Goal: Task Accomplishment & Management: Complete application form

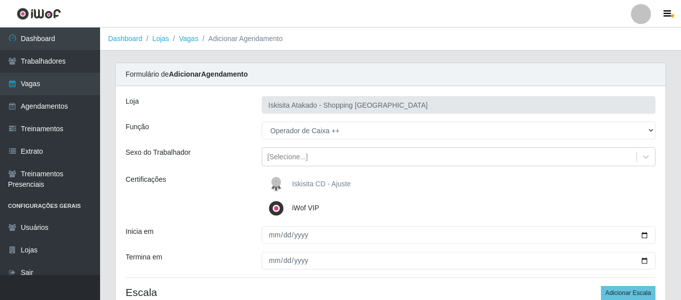
select select "73"
select select "0"
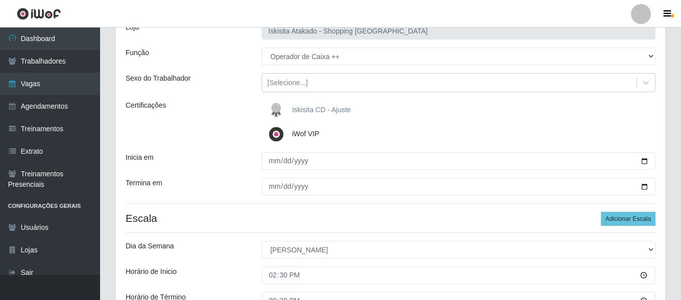
scroll to position [24, 0]
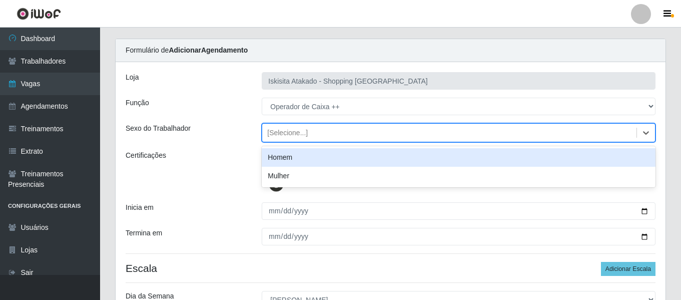
click at [388, 137] on div "[Selecione...]" at bounding box center [449, 133] width 374 height 17
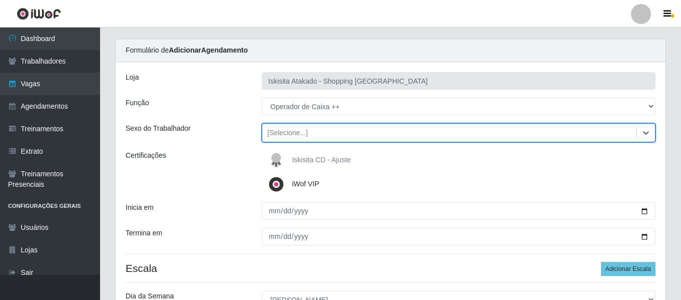
click at [292, 128] on div "[Selecione...]" at bounding box center [287, 133] width 41 height 11
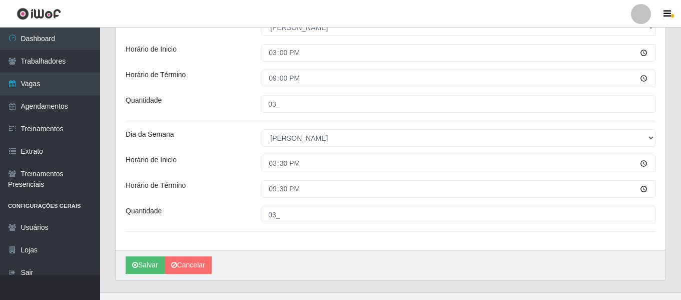
scroll to position [424, 0]
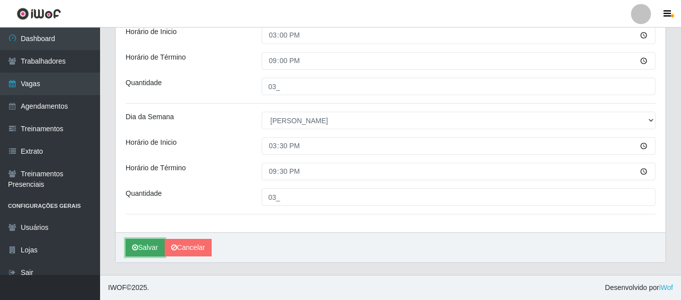
click at [158, 245] on button "Salvar" at bounding box center [145, 248] width 39 height 18
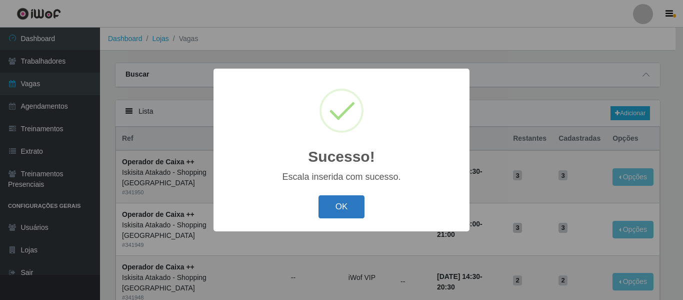
click at [334, 214] on button "OK" at bounding box center [342, 207] width 47 height 24
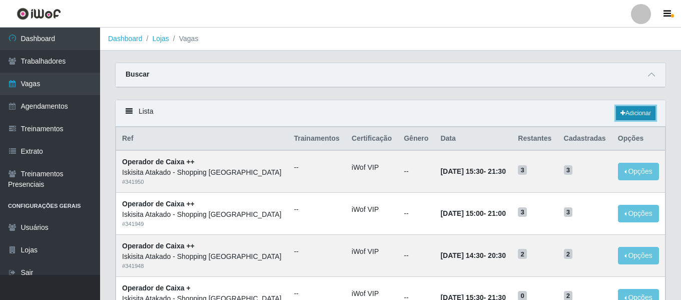
click at [640, 112] on link "Adicionar" at bounding box center [636, 113] width 40 height 14
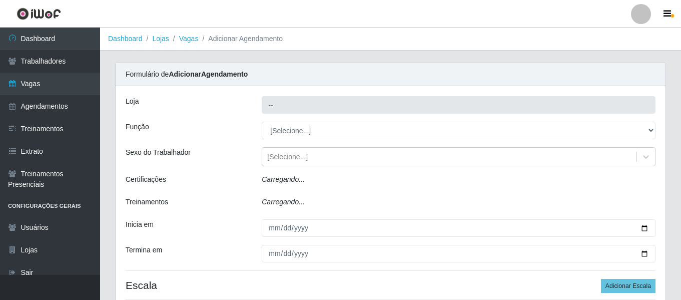
type input "Iskisita Atakado - Shopping [GEOGRAPHIC_DATA]"
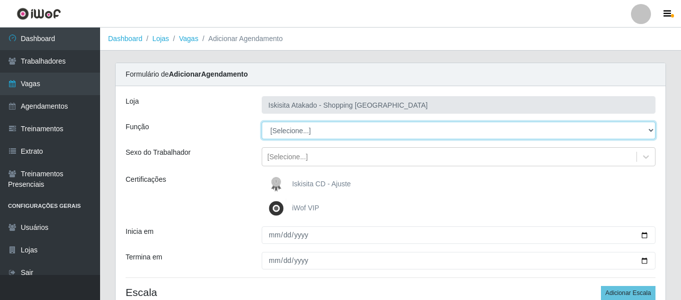
click at [336, 132] on select "[Selecione...] Auxiliar de Estacionamento Auxiliar de Estacionamento + Auxiliar…" at bounding box center [459, 131] width 394 height 18
select select "72"
click at [262, 122] on select "[Selecione...] Auxiliar de Estacionamento Auxiliar de Estacionamento + Auxiliar…" at bounding box center [459, 131] width 394 height 18
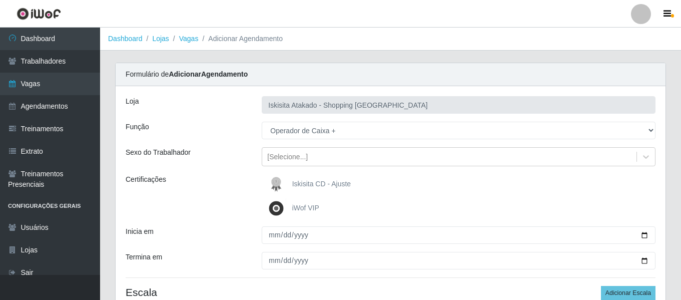
click at [277, 206] on img at bounding box center [278, 208] width 24 height 20
click at [0, 0] on input "iWof VIP" at bounding box center [0, 0] width 0 height 0
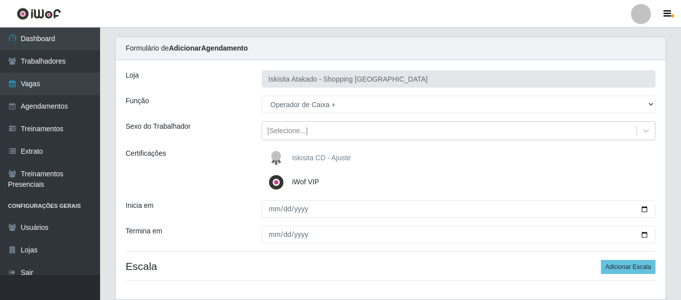
scroll to position [50, 0]
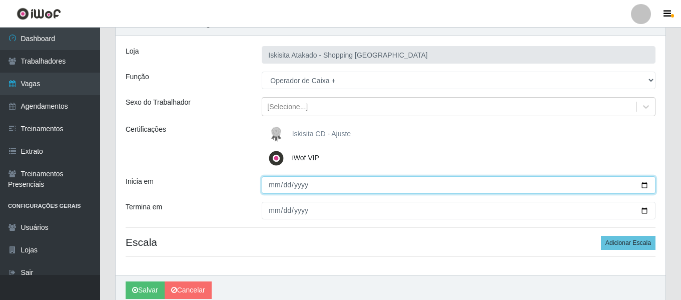
click at [274, 182] on input "Inicia em" at bounding box center [459, 185] width 394 height 18
type input "[DATE]"
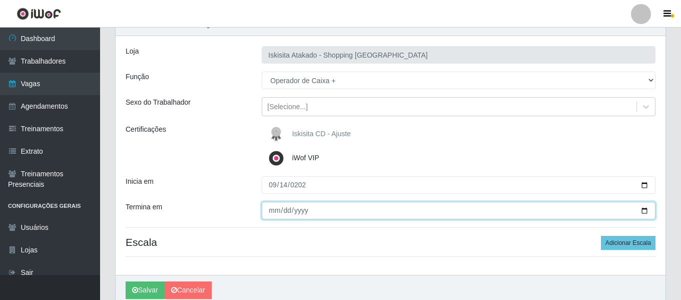
click at [273, 214] on input "Termina em" at bounding box center [459, 211] width 394 height 18
type input "[DATE]"
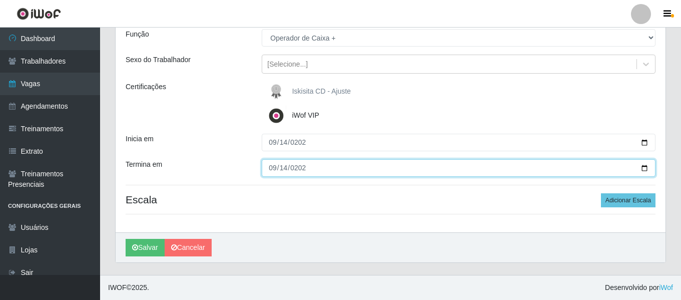
scroll to position [43, 0]
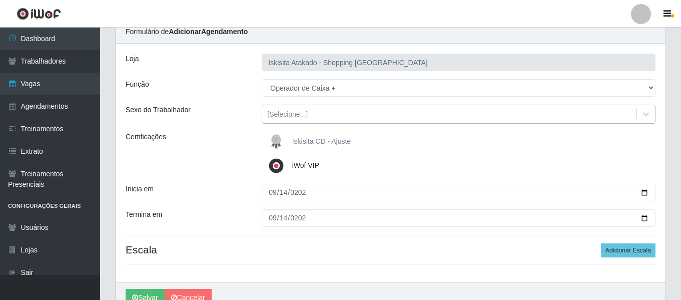
click at [314, 118] on div "[Selecione...]" at bounding box center [449, 114] width 374 height 17
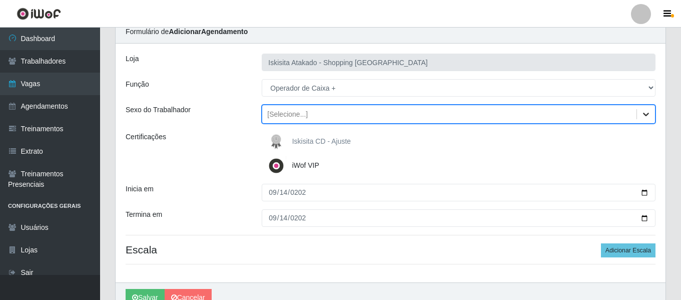
click at [650, 115] on icon at bounding box center [646, 114] width 10 height 10
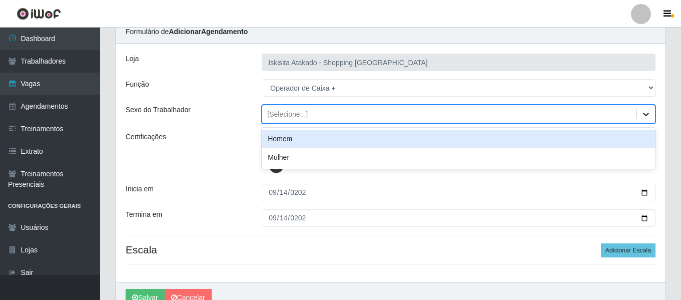
click at [650, 115] on icon at bounding box center [646, 114] width 10 height 10
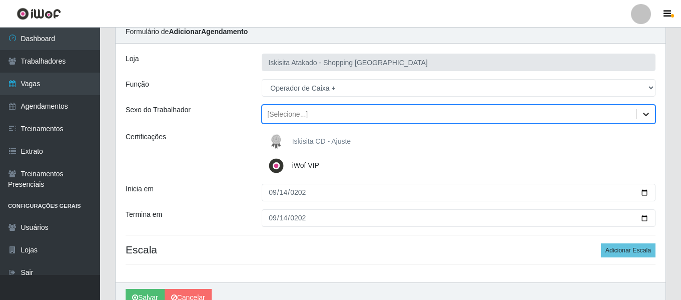
click at [650, 115] on icon at bounding box center [646, 114] width 10 height 10
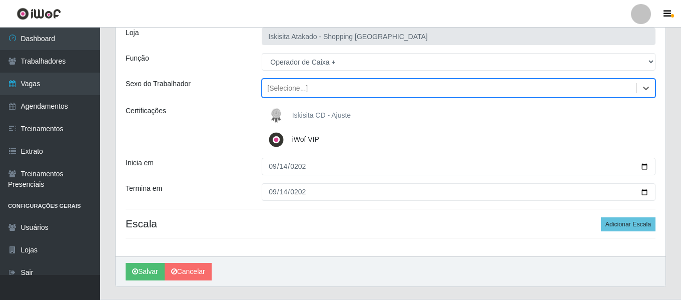
scroll to position [93, 0]
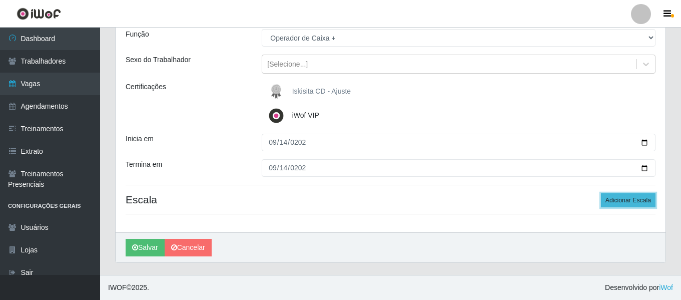
click at [611, 203] on button "Adicionar Escala" at bounding box center [628, 200] width 55 height 14
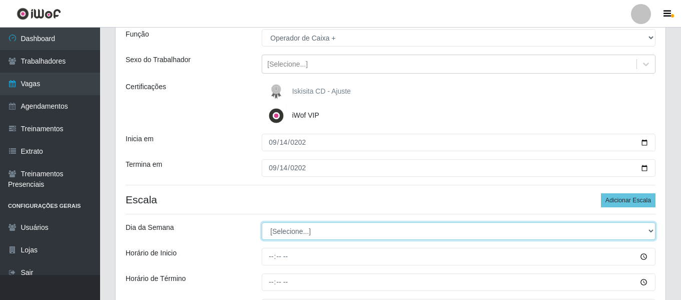
click at [333, 229] on select "[Selecione...] Segunda Terça Quarta Quinta Sexta Sábado Domingo" at bounding box center [459, 231] width 394 height 18
select select "0"
click at [262, 222] on select "[Selecione...] Segunda Terça Quarta Quinta Sexta Sábado Domingo" at bounding box center [459, 231] width 394 height 18
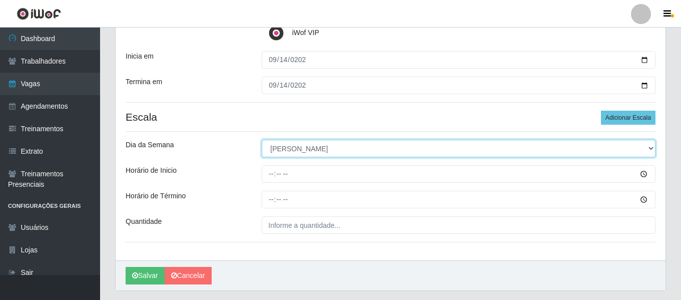
scroll to position [193, 0]
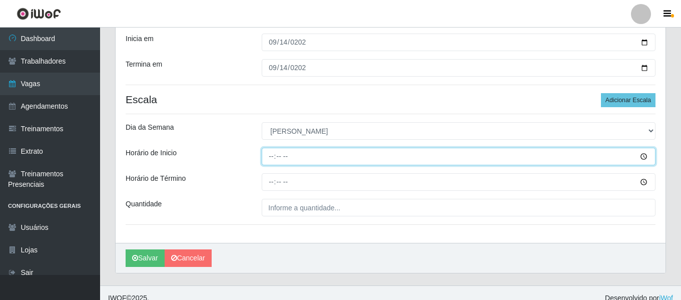
click at [274, 158] on input "Horário de Inicio" at bounding box center [459, 157] width 394 height 18
type input "14:30"
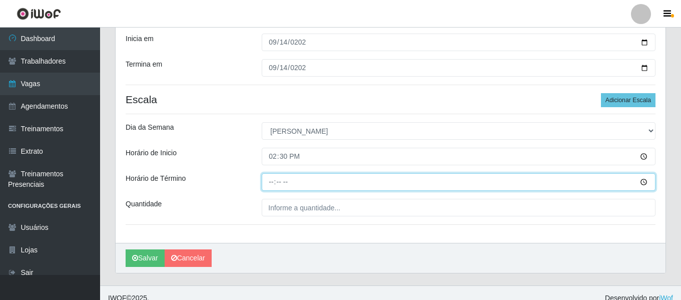
click at [272, 180] on input "Horário de Término" at bounding box center [459, 182] width 394 height 18
type input "20:30"
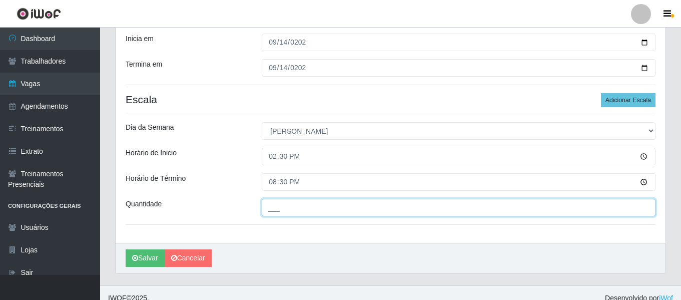
click at [403, 210] on input "___" at bounding box center [459, 208] width 394 height 18
type input "02_"
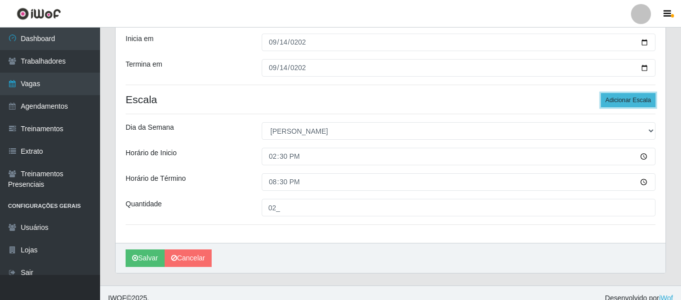
click at [641, 102] on button "Adicionar Escala" at bounding box center [628, 100] width 55 height 14
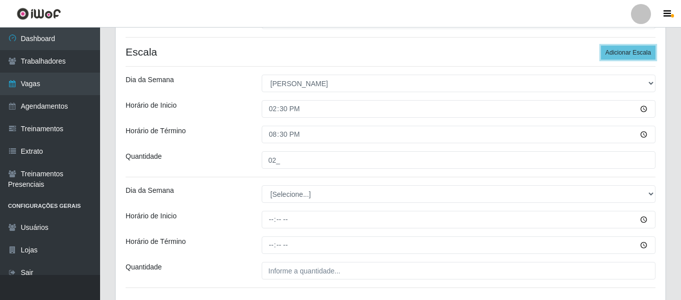
scroll to position [243, 0]
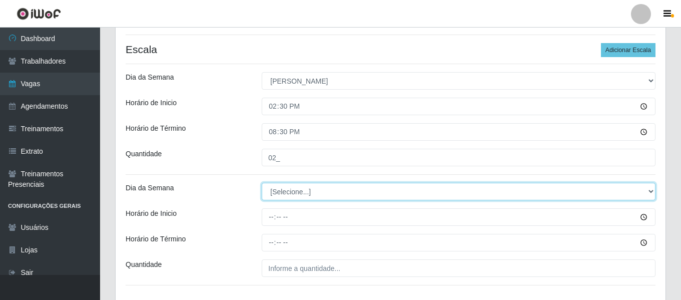
click at [290, 195] on select "[Selecione...] Segunda Terça Quarta Quinta Sexta Sábado Domingo" at bounding box center [459, 192] width 394 height 18
select select "0"
click at [262, 183] on select "[Selecione...] Segunda Terça Quarta Quinta Sexta Sábado Domingo" at bounding box center [459, 192] width 394 height 18
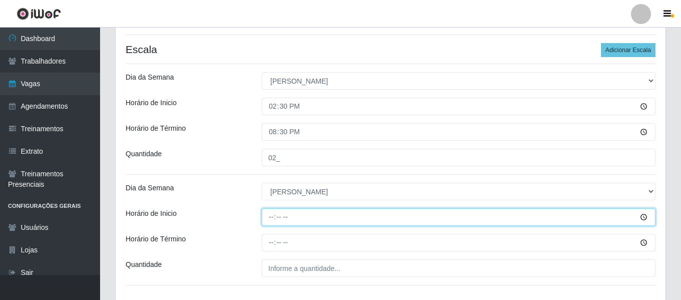
click at [285, 221] on input "Horário de Inicio" at bounding box center [459, 217] width 394 height 18
type input "15:00"
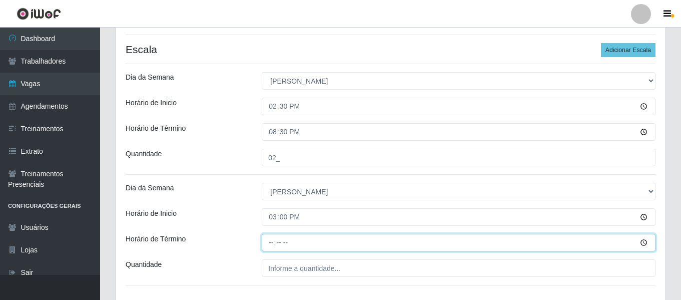
click at [278, 245] on input "Horário de Término" at bounding box center [459, 243] width 394 height 18
click at [273, 244] on input "Horário de Término" at bounding box center [459, 243] width 394 height 18
type input "21:00"
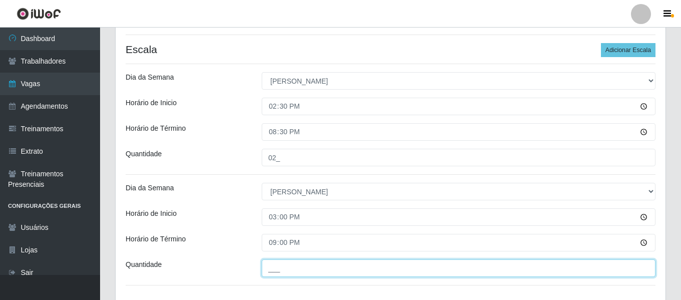
click at [291, 268] on input "___" at bounding box center [459, 268] width 394 height 18
type input "03_"
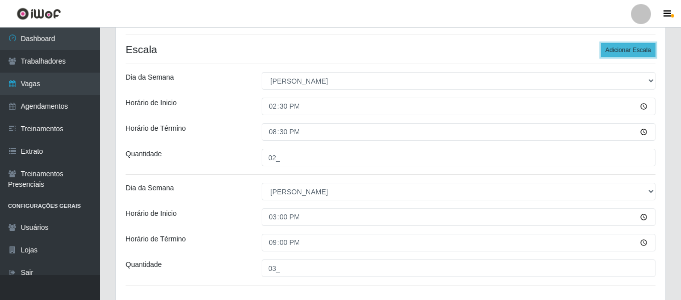
click at [644, 51] on button "Adicionar Escala" at bounding box center [628, 50] width 55 height 14
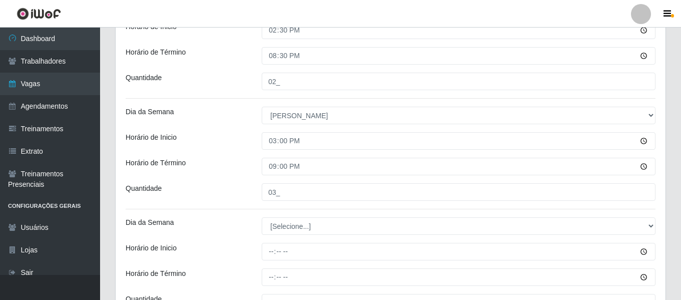
scroll to position [343, 0]
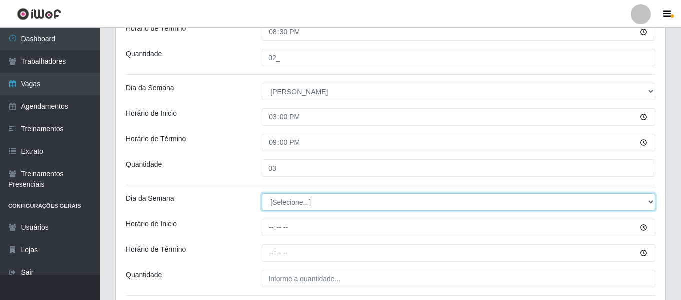
click at [293, 203] on select "[Selecione...] Segunda Terça Quarta Quinta Sexta Sábado Domingo" at bounding box center [459, 202] width 394 height 18
select select "0"
click at [262, 193] on select "[Selecione...] Segunda Terça Quarta Quinta Sexta Sábado Domingo" at bounding box center [459, 202] width 394 height 18
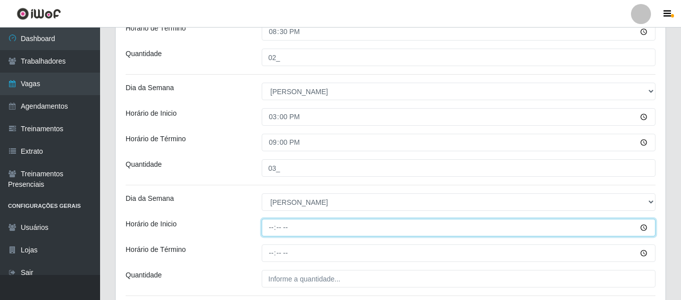
click at [281, 228] on input "Horário de Inicio" at bounding box center [459, 228] width 394 height 18
click at [271, 229] on input "Horário de Inicio" at bounding box center [459, 228] width 394 height 18
click at [272, 228] on input "Horário de Inicio" at bounding box center [459, 228] width 394 height 18
type input "15:30"
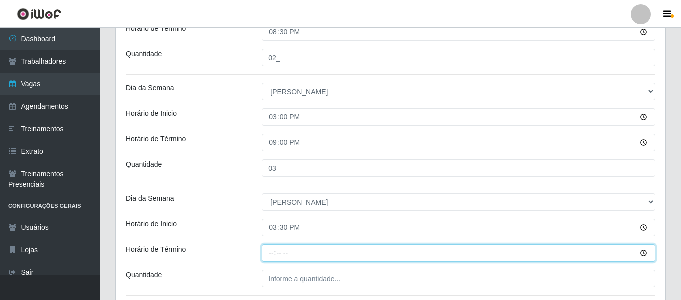
click at [273, 254] on input "Horário de Término" at bounding box center [459, 253] width 394 height 18
type input "21:30"
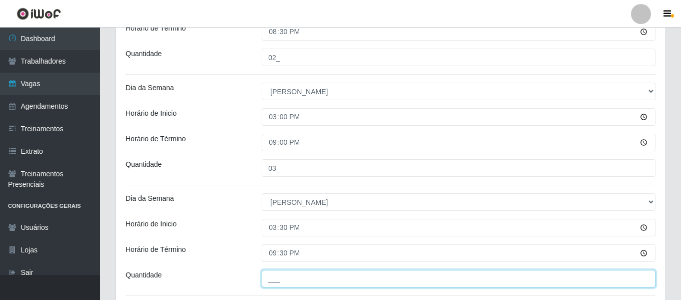
click at [320, 281] on input "___" at bounding box center [459, 279] width 394 height 18
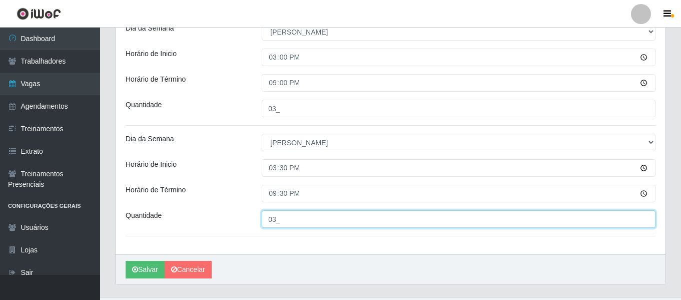
scroll to position [424, 0]
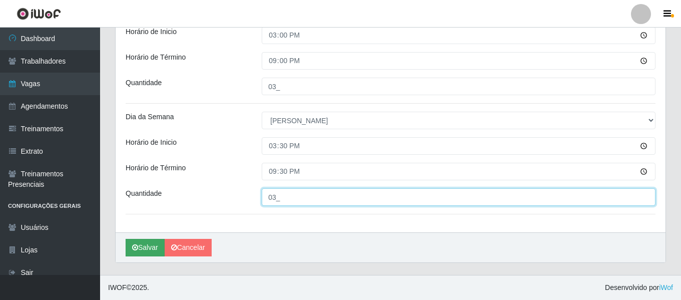
type input "03_"
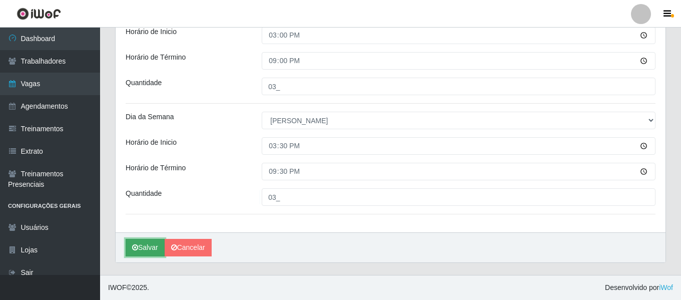
click at [145, 248] on button "Salvar" at bounding box center [145, 248] width 39 height 18
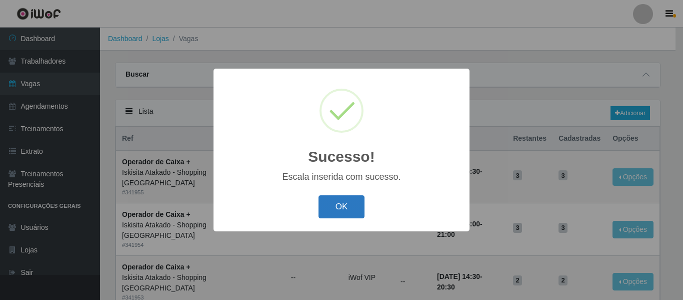
click at [338, 210] on button "OK" at bounding box center [342, 207] width 47 height 24
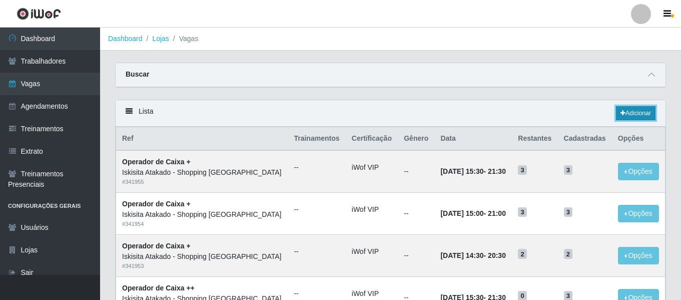
click at [632, 115] on link "Adicionar" at bounding box center [636, 113] width 40 height 14
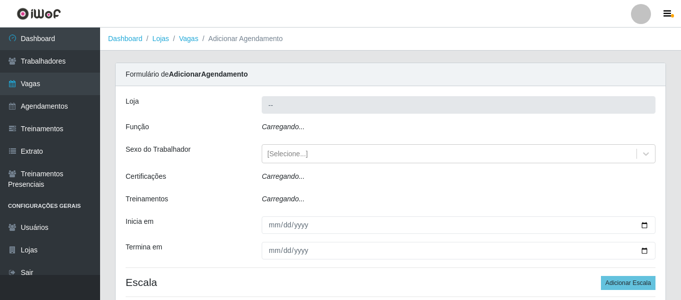
type input "Iskisita Atakado - Shopping [GEOGRAPHIC_DATA]"
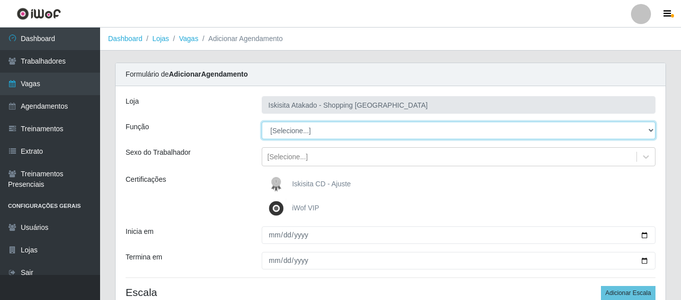
click at [336, 134] on select "[Selecione...] Auxiliar de Estacionamento Auxiliar de Estacionamento + Auxiliar…" at bounding box center [459, 131] width 394 height 18
select select "72"
click at [262, 122] on select "[Selecione...] Auxiliar de Estacionamento Auxiliar de Estacionamento + Auxiliar…" at bounding box center [459, 131] width 394 height 18
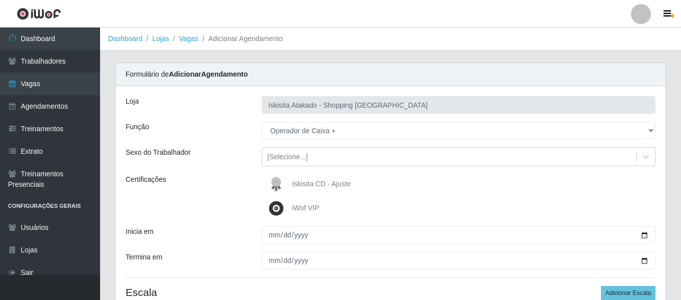
click at [275, 206] on img at bounding box center [278, 208] width 24 height 20
click at [0, 0] on input "iWof VIP" at bounding box center [0, 0] width 0 height 0
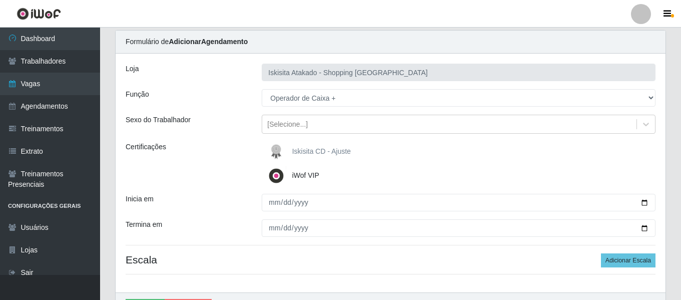
scroll to position [50, 0]
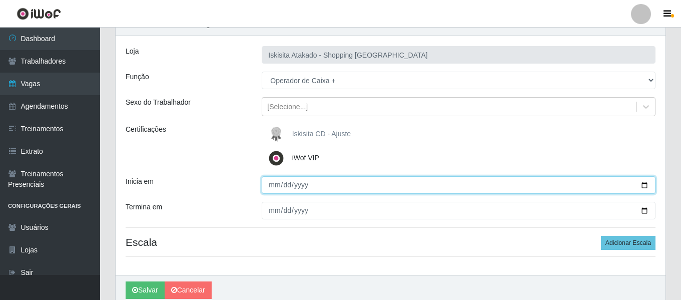
click at [276, 185] on input "Inicia em" at bounding box center [459, 185] width 394 height 18
type input "[DATE]"
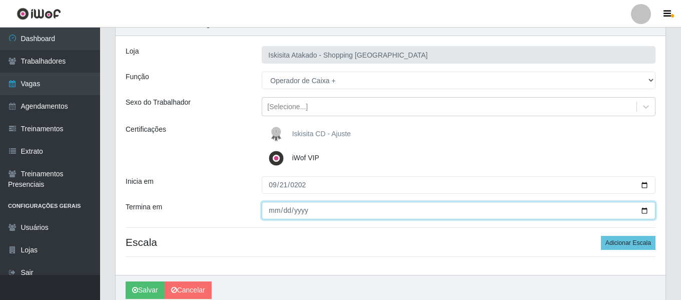
click at [273, 210] on input "Termina em" at bounding box center [459, 211] width 394 height 18
type input "[DATE]"
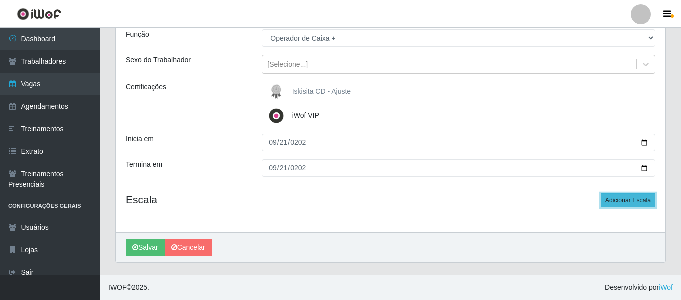
click at [621, 200] on button "Adicionar Escala" at bounding box center [628, 200] width 55 height 14
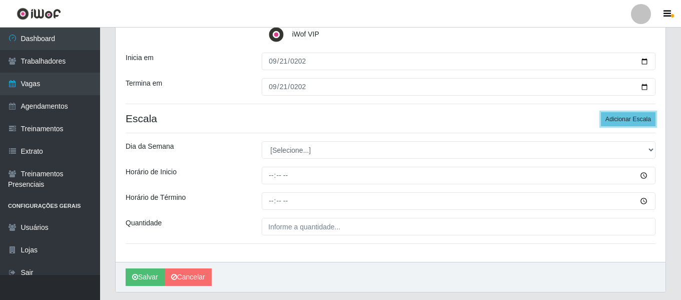
scroll to position [193, 0]
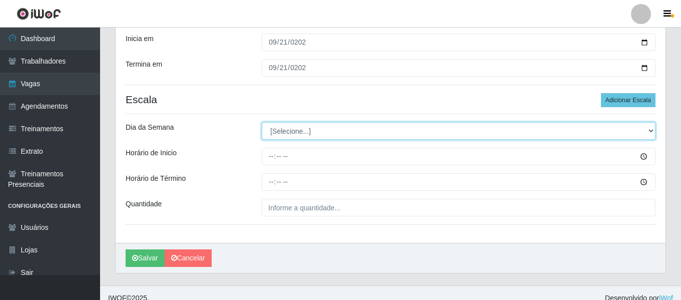
click at [307, 136] on select "[Selecione...] Segunda Terça Quarta Quinta Sexta Sábado Domingo" at bounding box center [459, 131] width 394 height 18
select select "0"
click at [262, 122] on select "[Selecione...] Segunda Terça Quarta Quinta Sexta Sábado Domingo" at bounding box center [459, 131] width 394 height 18
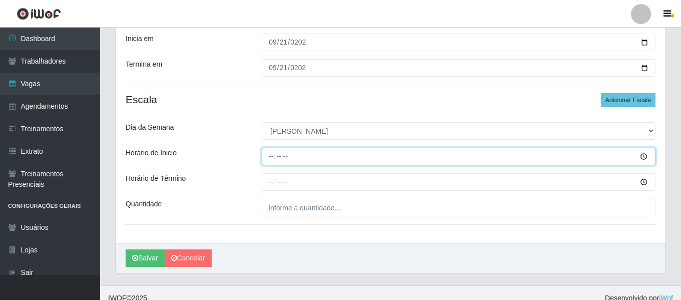
click at [269, 160] on input "Horário de Inicio" at bounding box center [459, 157] width 394 height 18
type input "14:30"
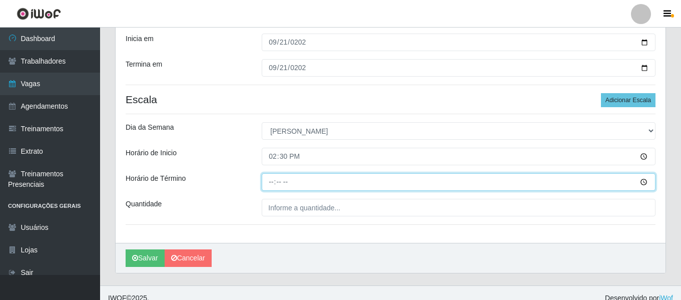
click at [274, 185] on input "Horário de Término" at bounding box center [459, 182] width 394 height 18
type input "20:30"
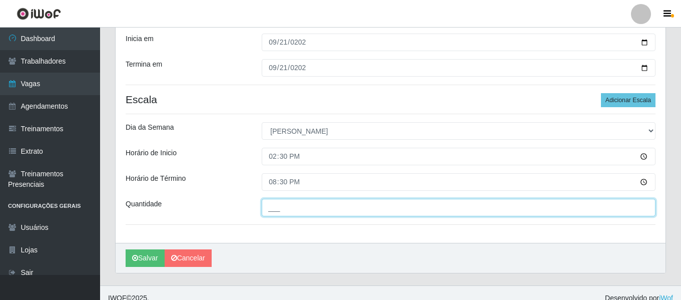
click at [304, 210] on input "___" at bounding box center [459, 208] width 394 height 18
type input "02_"
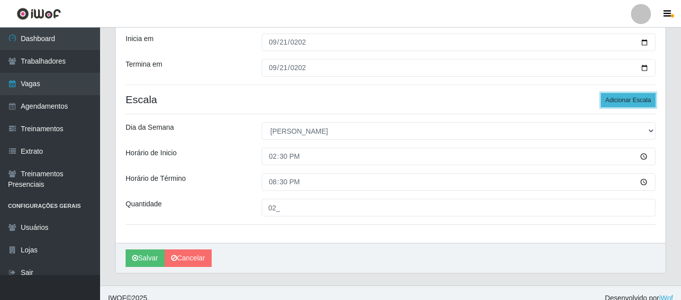
click at [624, 94] on button "Adicionar Escala" at bounding box center [628, 100] width 55 height 14
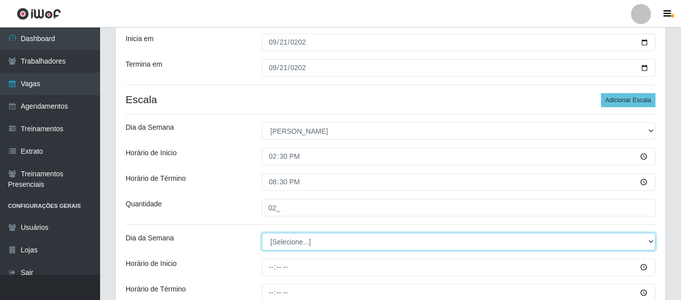
click at [298, 242] on select "[Selecione...] Segunda Terça Quarta Quinta Sexta Sábado Domingo" at bounding box center [459, 242] width 394 height 18
select select "0"
click at [262, 233] on select "[Selecione...] Segunda Terça Quarta Quinta Sexta Sábado Domingo" at bounding box center [459, 242] width 394 height 18
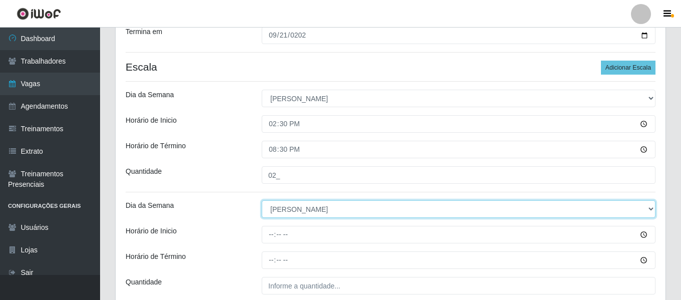
scroll to position [243, 0]
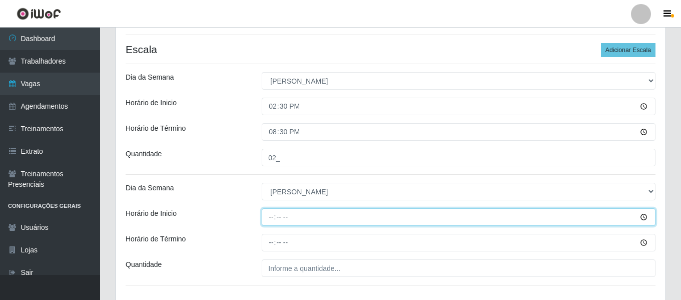
click at [280, 214] on input "Horário de Inicio" at bounding box center [459, 217] width 394 height 18
click at [274, 218] on input "Horário de Inicio" at bounding box center [459, 217] width 394 height 18
type input "15:00"
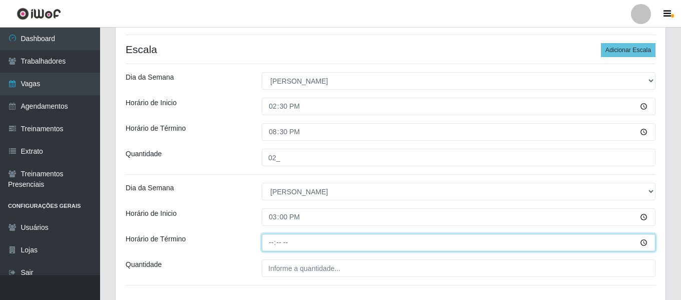
click at [269, 244] on input "Horário de Término" at bounding box center [459, 243] width 394 height 18
type input "21:00"
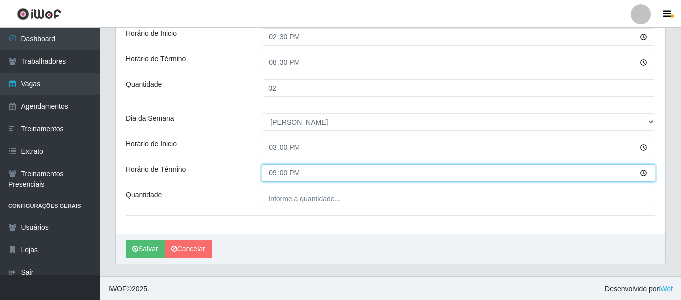
scroll to position [314, 0]
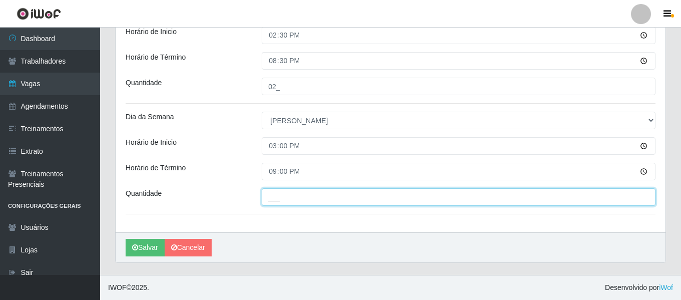
click at [301, 196] on input "___" at bounding box center [459, 197] width 394 height 18
type input "03_"
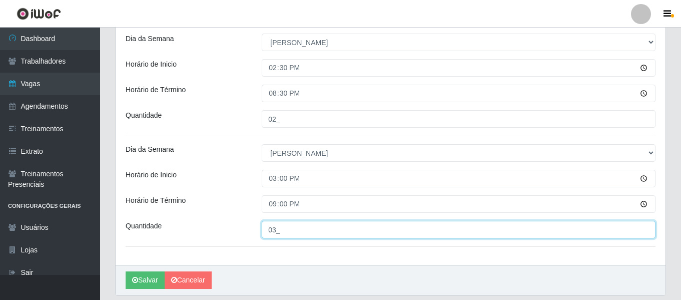
scroll to position [264, 0]
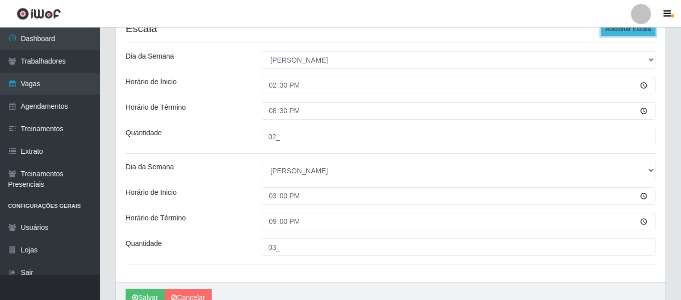
click at [620, 32] on button "Adicionar Escala" at bounding box center [628, 29] width 55 height 14
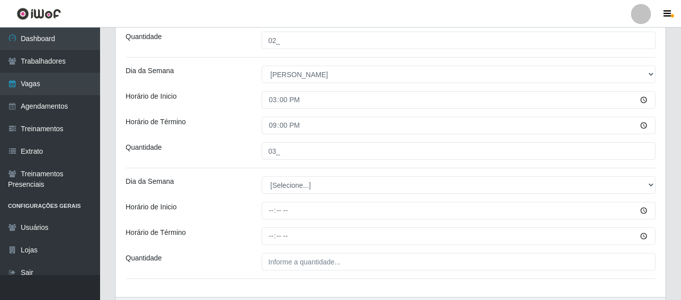
scroll to position [364, 0]
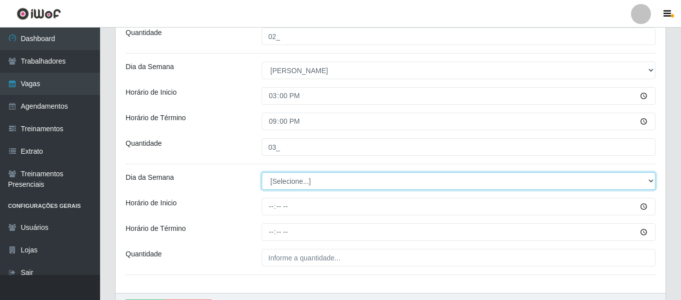
click at [297, 182] on select "[Selecione...] Segunda Terça Quarta Quinta Sexta Sábado Domingo" at bounding box center [459, 181] width 394 height 18
select select "0"
click at [262, 172] on select "[Selecione...] Segunda Terça Quarta Quinta Sexta Sábado Domingo" at bounding box center [459, 181] width 394 height 18
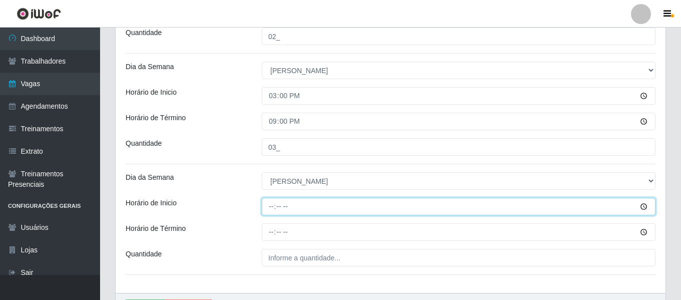
click at [273, 208] on input "Horário de Inicio" at bounding box center [459, 207] width 394 height 18
type input "15:30"
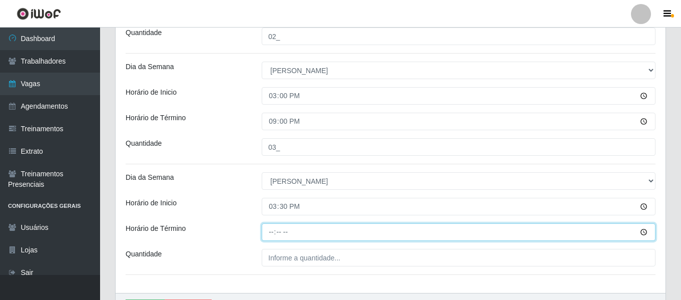
click at [271, 231] on input "Horário de Término" at bounding box center [459, 232] width 394 height 18
type input "21:30"
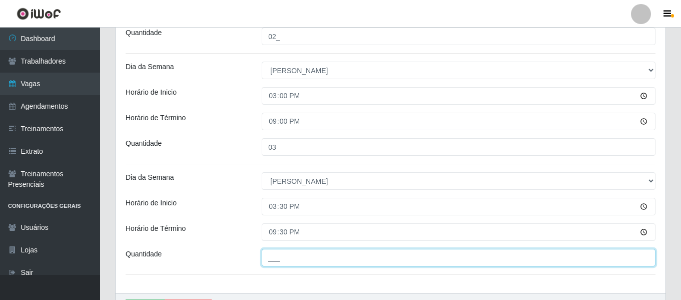
click at [283, 256] on input "___" at bounding box center [459, 258] width 394 height 18
type input "03_"
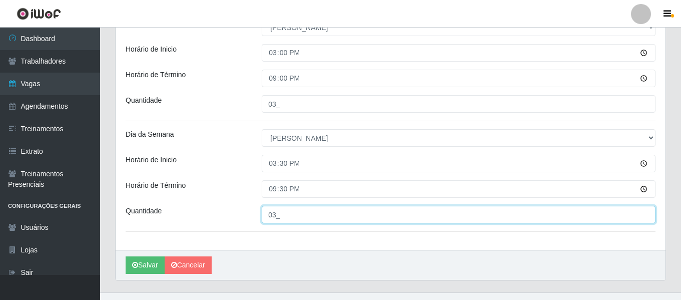
scroll to position [424, 0]
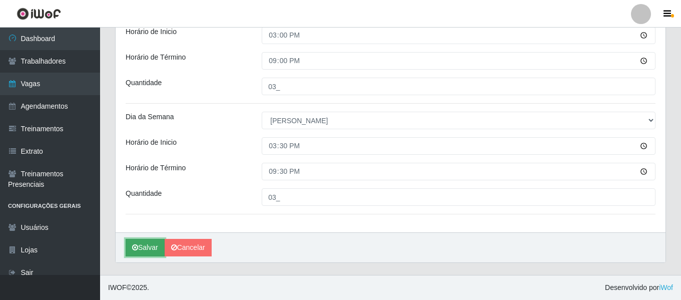
click at [145, 244] on button "Salvar" at bounding box center [145, 248] width 39 height 18
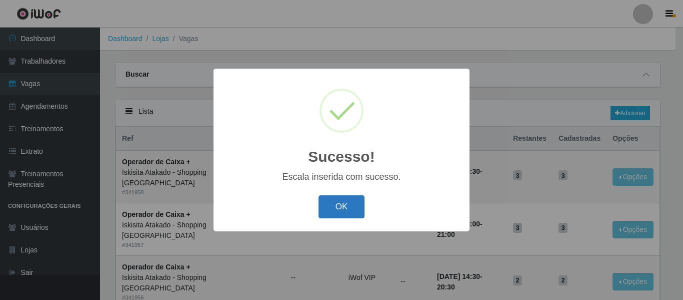
click at [333, 206] on button "OK" at bounding box center [342, 207] width 47 height 24
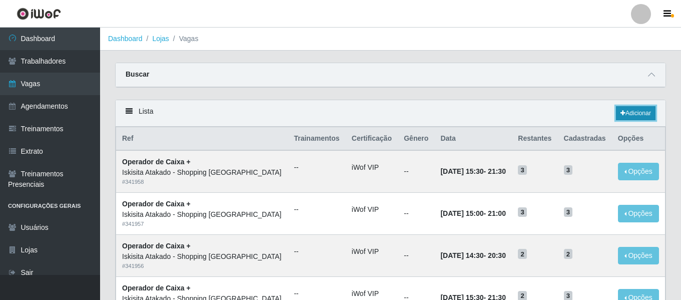
click at [635, 111] on link "Adicionar" at bounding box center [636, 113] width 40 height 14
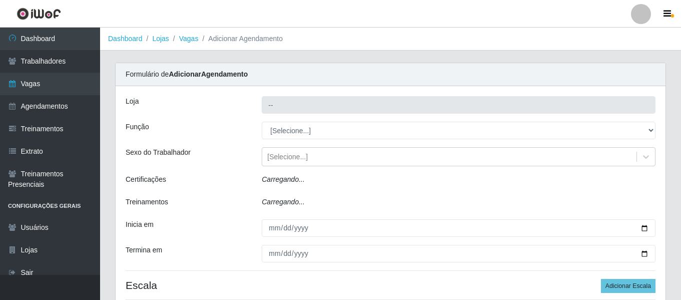
type input "Iskisita Atakado - Shopping [GEOGRAPHIC_DATA]"
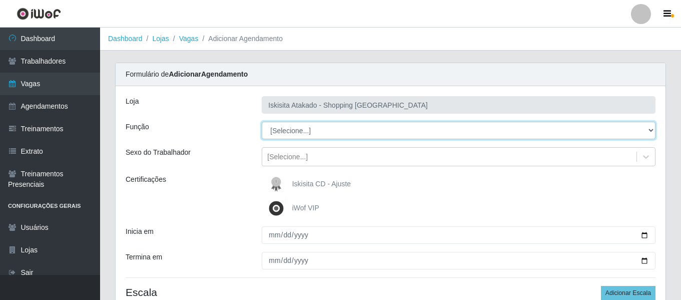
click at [648, 131] on select "[Selecione...] Auxiliar de Estacionamento Auxiliar de Estacionamento + Auxiliar…" at bounding box center [459, 131] width 394 height 18
select select "72"
click at [262, 122] on select "[Selecione...] Auxiliar de Estacionamento Auxiliar de Estacionamento + Auxiliar…" at bounding box center [459, 131] width 394 height 18
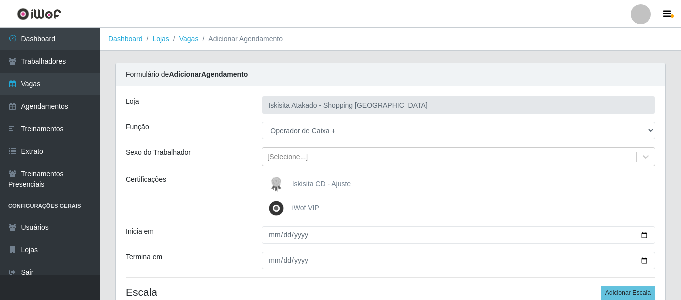
click at [279, 209] on img at bounding box center [278, 208] width 24 height 20
click at [0, 0] on input "iWof VIP" at bounding box center [0, 0] width 0 height 0
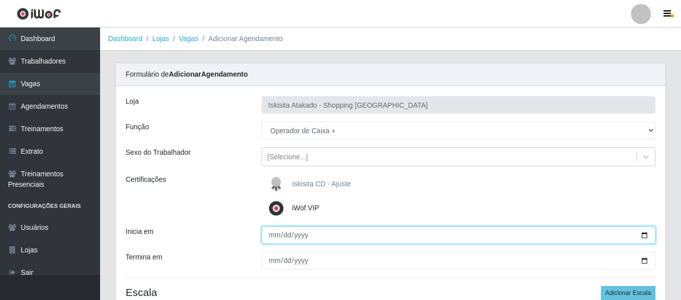
click at [273, 239] on input "Inicia em" at bounding box center [459, 235] width 394 height 18
type input "[DATE]"
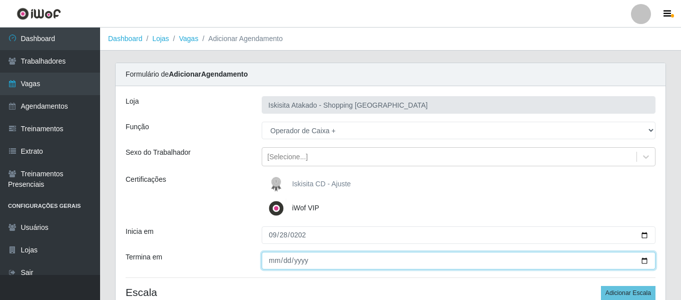
click at [645, 261] on input "Termina em" at bounding box center [459, 261] width 394 height 18
type input "[DATE]"
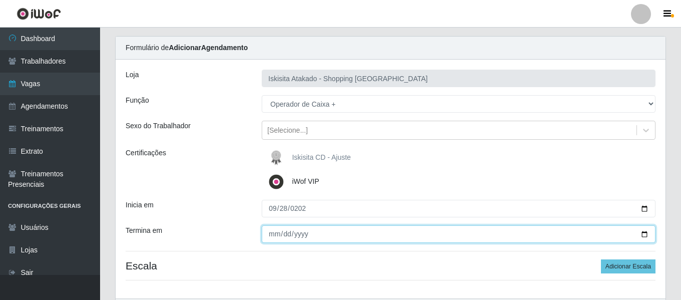
scroll to position [93, 0]
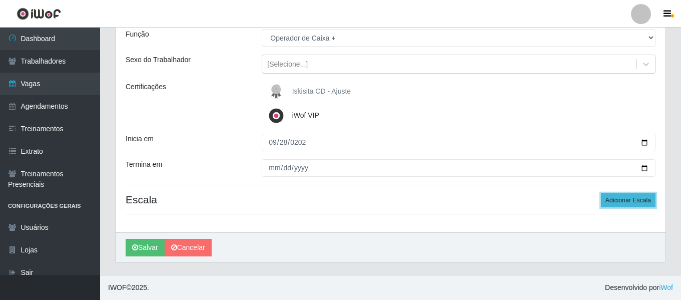
click at [637, 197] on button "Adicionar Escala" at bounding box center [628, 200] width 55 height 14
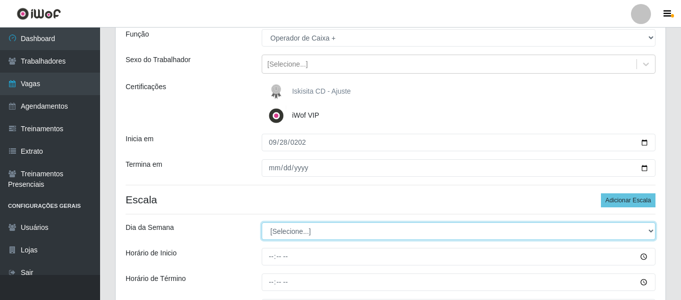
click at [644, 231] on select "[Selecione...] Segunda Terça Quarta Quinta Sexta Sábado Domingo" at bounding box center [459, 231] width 394 height 18
select select "0"
click at [262, 222] on select "[Selecione...] Segunda Terça Quarta Quinta Sexta Sábado Domingo" at bounding box center [459, 231] width 394 height 18
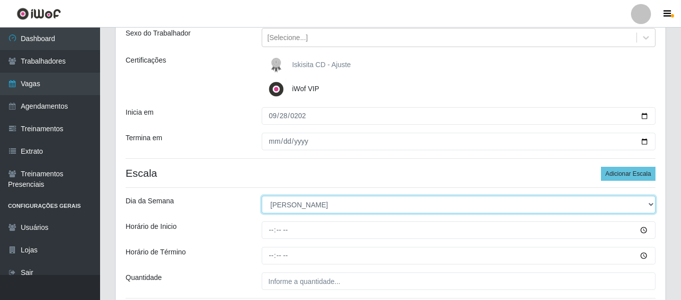
scroll to position [143, 0]
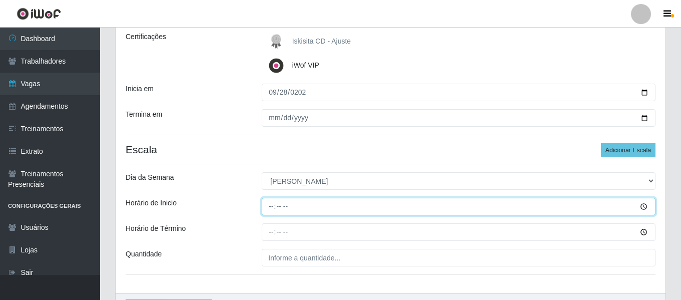
click at [270, 207] on input "Horário de Inicio" at bounding box center [459, 207] width 394 height 18
type input "14:30"
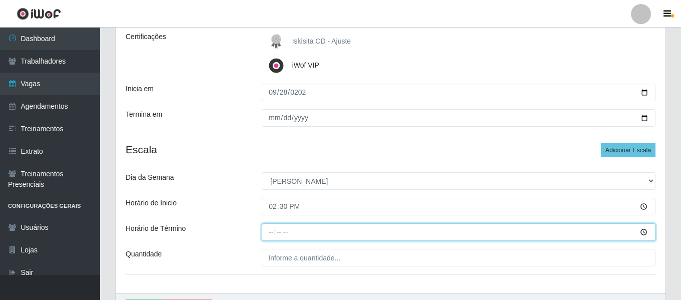
click at [273, 233] on input "Horário de Término" at bounding box center [459, 232] width 394 height 18
type input "20:30"
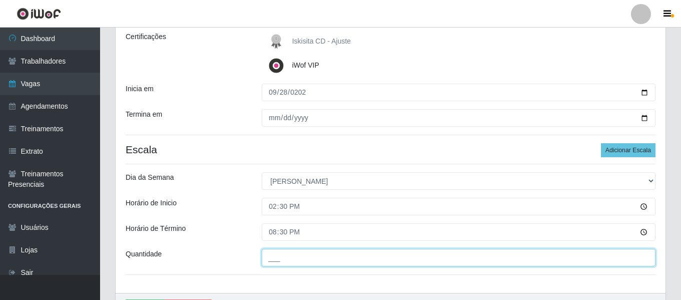
click at [322, 261] on input "___" at bounding box center [459, 258] width 394 height 18
type input "02_"
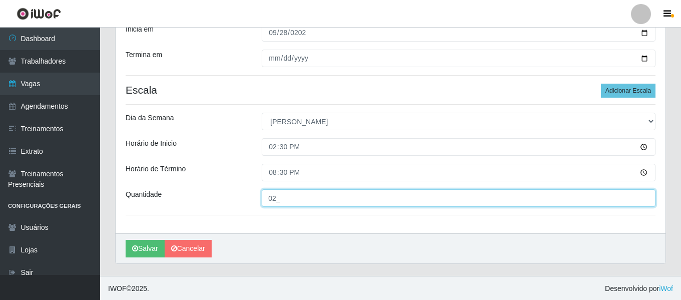
scroll to position [203, 0]
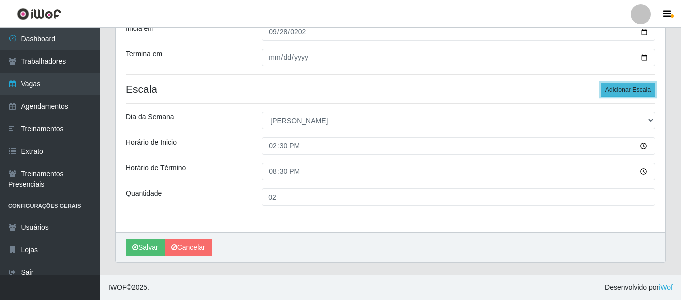
click at [624, 91] on button "Adicionar Escala" at bounding box center [628, 90] width 55 height 14
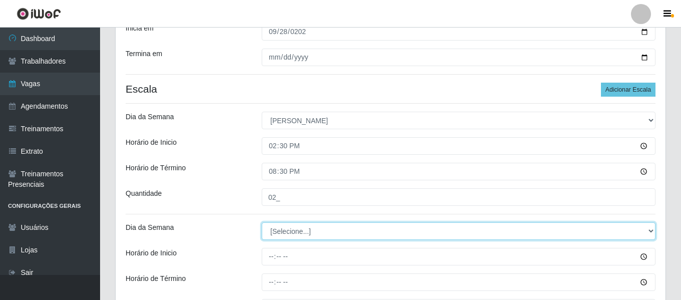
click at [316, 231] on select "[Selecione...] Segunda Terça Quarta Quinta Sexta Sábado Domingo" at bounding box center [459, 231] width 394 height 18
select select "0"
click at [262, 222] on select "[Selecione...] Segunda Terça Quarta Quinta Sexta Sábado Domingo" at bounding box center [459, 231] width 394 height 18
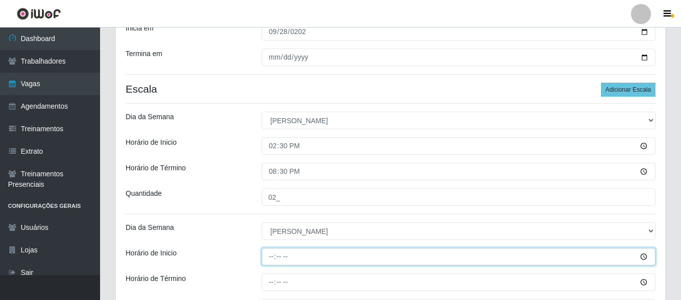
click at [273, 256] on input "Horário de Inicio" at bounding box center [459, 257] width 394 height 18
type input "15:00"
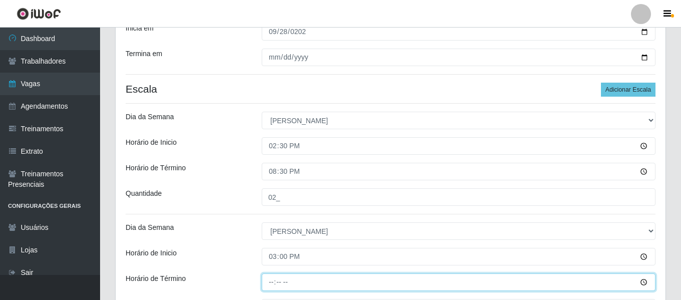
click at [272, 280] on input "Horário de Término" at bounding box center [459, 282] width 394 height 18
type input "21:00"
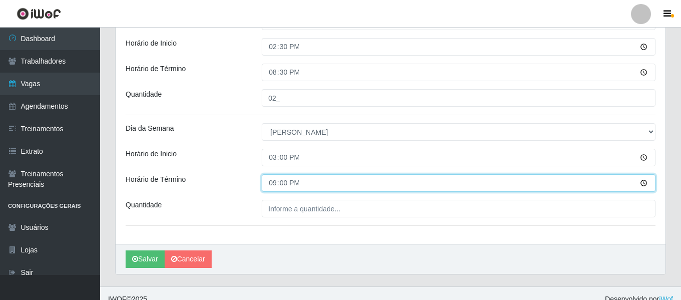
scroll to position [303, 0]
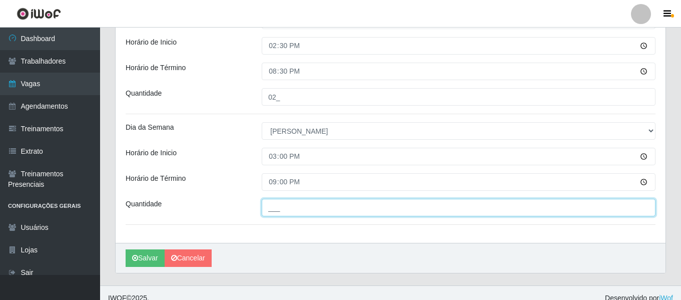
click at [311, 207] on input "___" at bounding box center [459, 208] width 394 height 18
type input "03_"
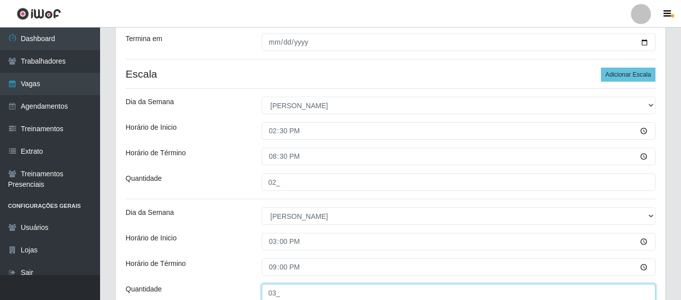
scroll to position [203, 0]
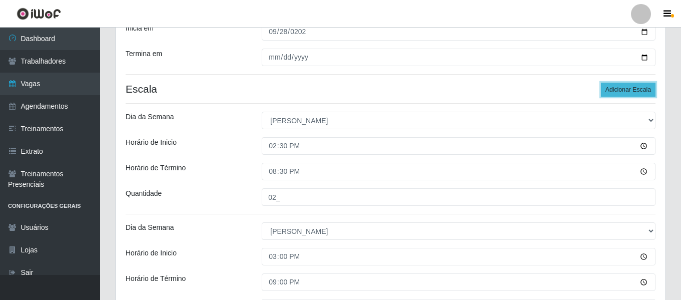
click at [618, 87] on button "Adicionar Escala" at bounding box center [628, 90] width 55 height 14
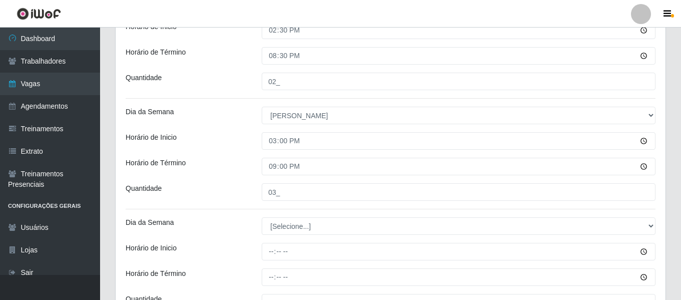
scroll to position [353, 0]
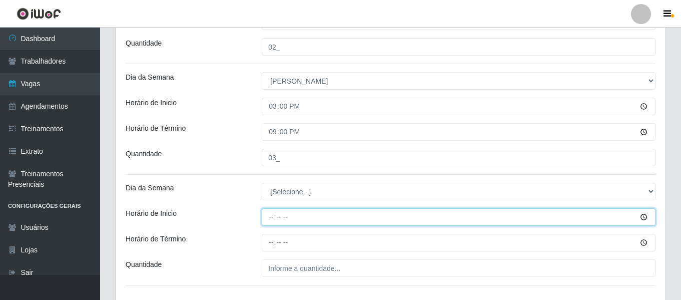
click at [271, 220] on input "Horário de Inicio" at bounding box center [459, 217] width 394 height 18
click at [275, 219] on input "21:30" at bounding box center [459, 217] width 394 height 18
type input "15:30"
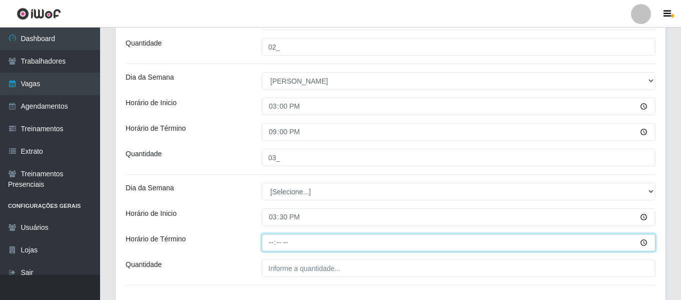
click at [273, 241] on input "Horário de Término" at bounding box center [459, 243] width 394 height 18
type input "21:30"
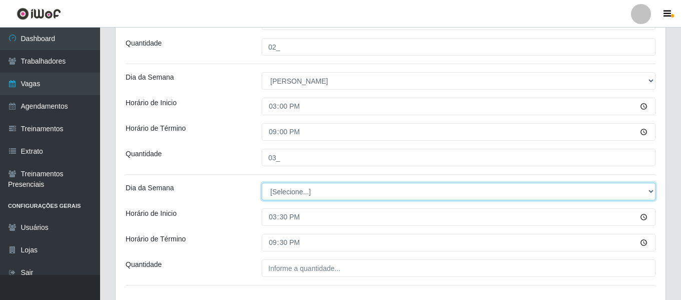
click at [321, 191] on select "[Selecione...] Segunda Terça Quarta Quinta Sexta Sábado Domingo" at bounding box center [459, 192] width 394 height 18
select select "0"
click at [262, 183] on select "[Selecione...] Segunda Terça Quarta Quinta Sexta Sábado Domingo" at bounding box center [459, 192] width 394 height 18
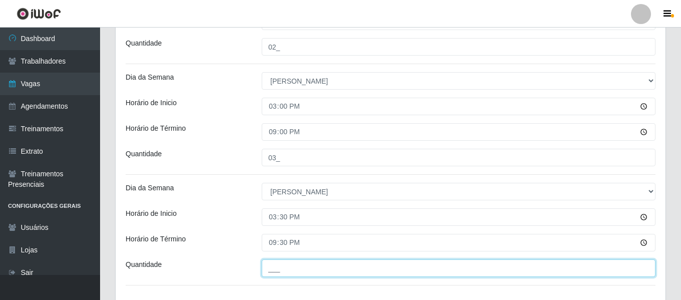
click at [312, 271] on input "___" at bounding box center [459, 268] width 394 height 18
type input "03_"
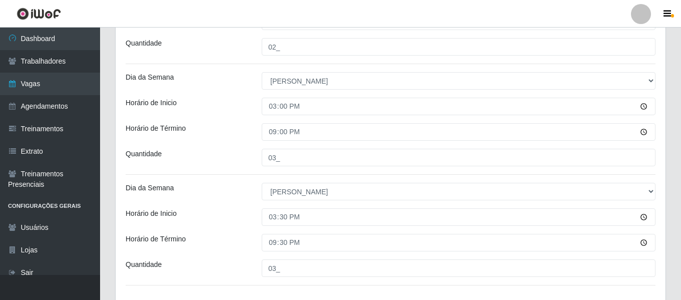
click at [200, 279] on div "Loja Iskisita Atakado - Shopping [GEOGRAPHIC_DATA] Função [Selecione...] Auxili…" at bounding box center [391, 18] width 550 height 570
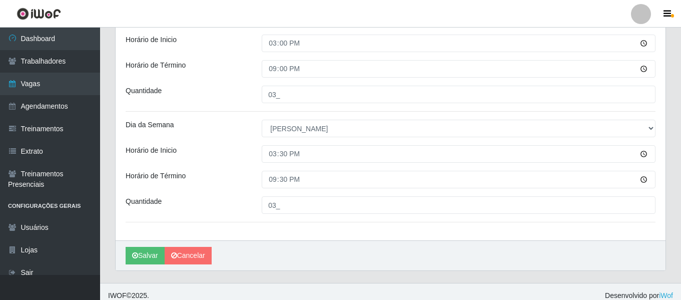
scroll to position [424, 0]
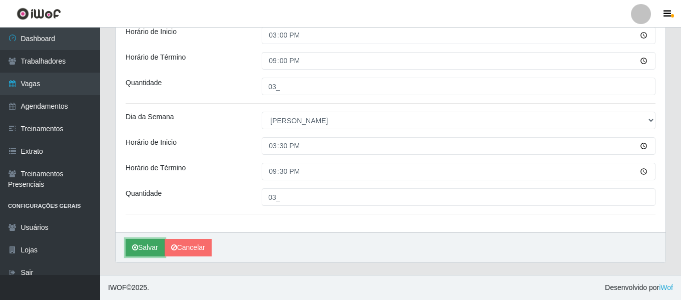
click at [142, 247] on button "Salvar" at bounding box center [145, 248] width 39 height 18
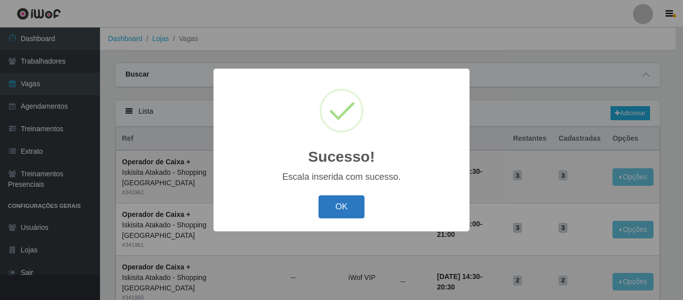
click at [330, 205] on button "OK" at bounding box center [342, 207] width 47 height 24
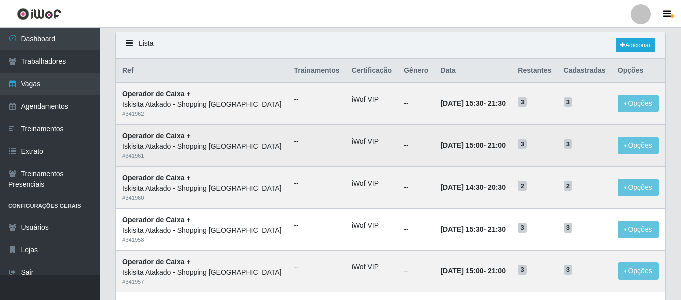
scroll to position [50, 0]
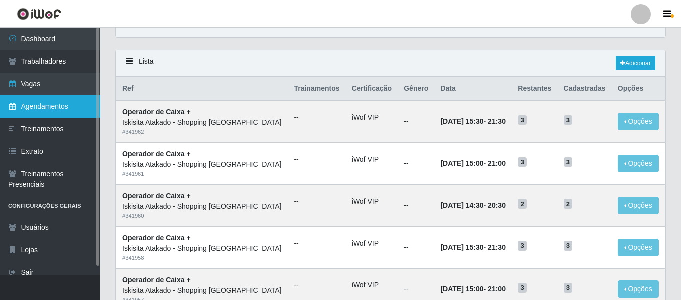
click at [32, 101] on link "Agendamentos" at bounding box center [50, 106] width 100 height 23
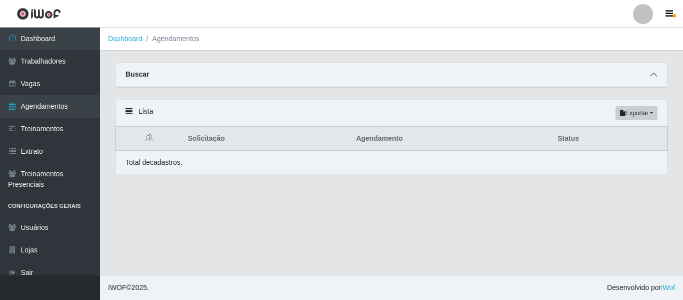
click at [658, 75] on span at bounding box center [654, 75] width 12 height 12
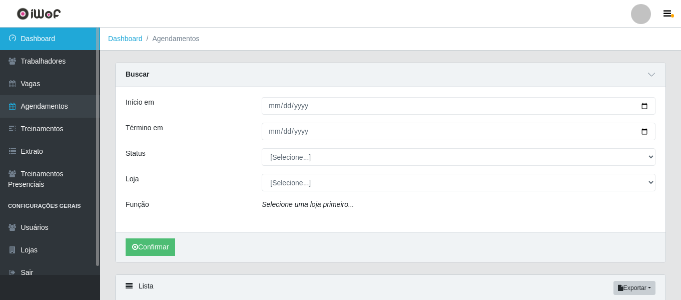
click at [28, 41] on link "Dashboard" at bounding box center [50, 39] width 100 height 23
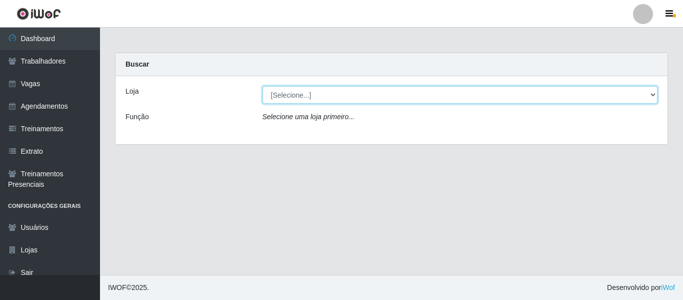
click at [380, 97] on select "[Selecione...] [GEOGRAPHIC_DATA] - Shopping [GEOGRAPHIC_DATA]" at bounding box center [461, 95] width 396 height 18
select select "424"
click at [263, 86] on select "[Selecione...] [GEOGRAPHIC_DATA] - Shopping [GEOGRAPHIC_DATA]" at bounding box center [461, 95] width 396 height 18
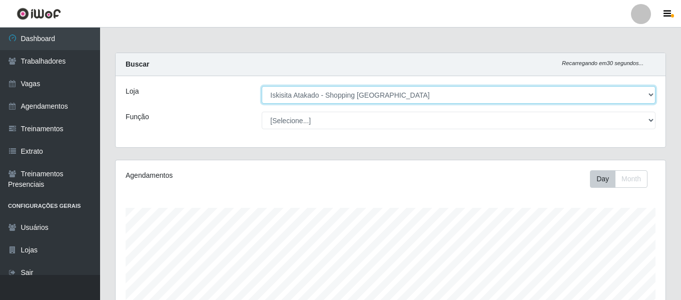
scroll to position [208, 550]
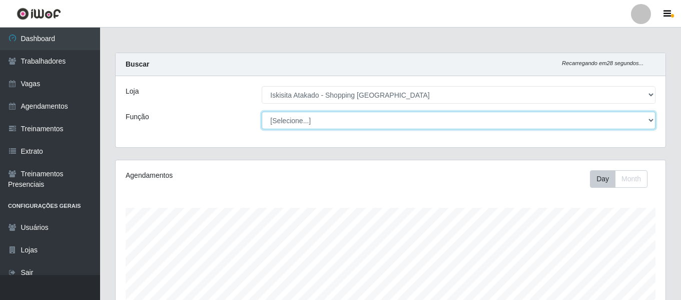
click at [587, 120] on select "[Selecione...] Auxiliar de Estacionamento Auxiliar de Estacionamento + Auxiliar…" at bounding box center [459, 121] width 394 height 18
select select "72"
click at [262, 112] on select "[Selecione...] Auxiliar de Estacionamento Auxiliar de Estacionamento + Auxiliar…" at bounding box center [459, 121] width 394 height 18
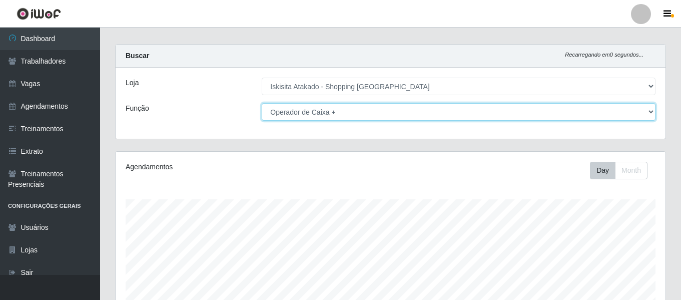
scroll to position [0, 0]
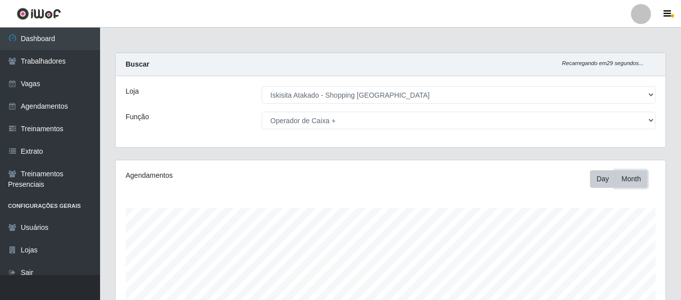
click at [630, 180] on button "Month" at bounding box center [631, 179] width 33 height 18
click at [596, 182] on button "Day" at bounding box center [603, 179] width 26 height 18
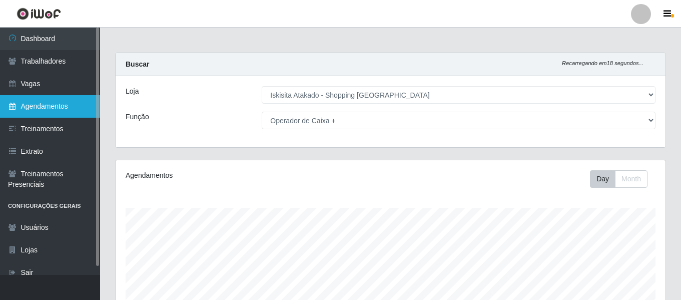
click at [67, 109] on link "Agendamentos" at bounding box center [50, 106] width 100 height 23
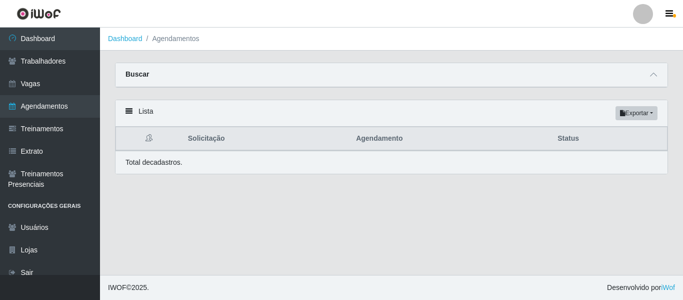
click at [646, 78] on div "Buscar" at bounding box center [392, 75] width 552 height 24
click at [659, 77] on span at bounding box center [654, 75] width 12 height 12
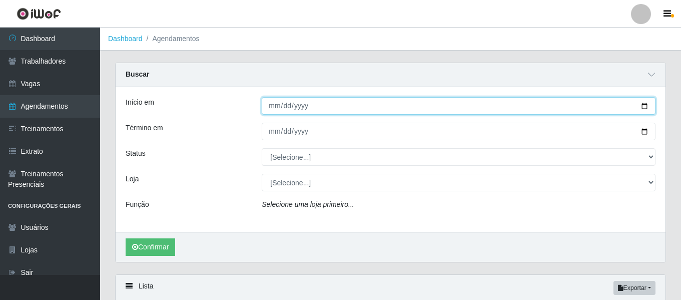
click at [274, 104] on input "Início em" at bounding box center [459, 106] width 394 height 18
type input "[DATE]"
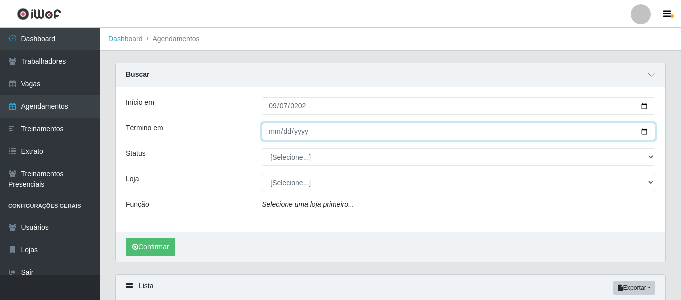
click at [275, 132] on input "Término em" at bounding box center [459, 132] width 394 height 18
type input "[DATE]"
type input "0005-09-07"
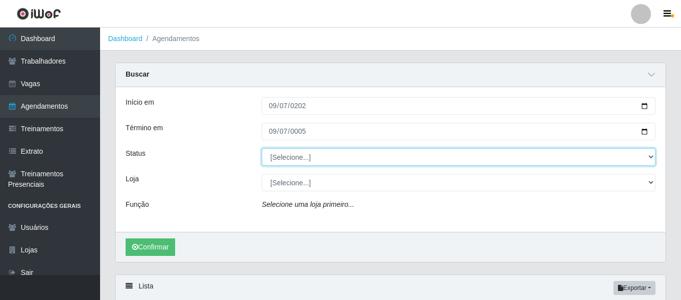
click at [335, 155] on select "[Selecione...] AGENDADO AGUARDANDO LIBERAR EM ANDAMENTO EM REVISÃO FINALIZADO C…" at bounding box center [459, 157] width 394 height 18
select select "AGENDADO"
click at [262, 149] on select "[Selecione...] AGENDADO AGUARDANDO LIBERAR EM ANDAMENTO EM REVISÃO FINALIZADO C…" at bounding box center [459, 157] width 394 height 18
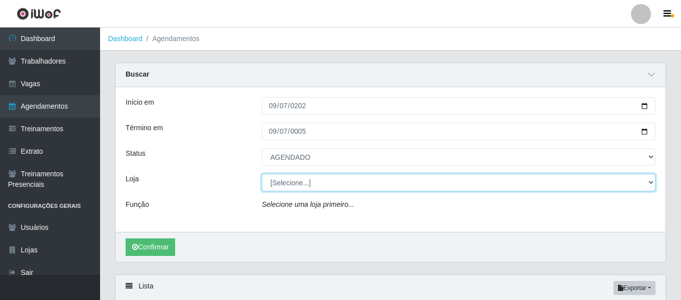
click at [331, 181] on select "[Selecione...] [GEOGRAPHIC_DATA] - Shopping [GEOGRAPHIC_DATA]" at bounding box center [459, 183] width 394 height 18
select select "424"
click at [262, 174] on select "[Selecione...] [GEOGRAPHIC_DATA] - Shopping [GEOGRAPHIC_DATA]" at bounding box center [459, 183] width 394 height 18
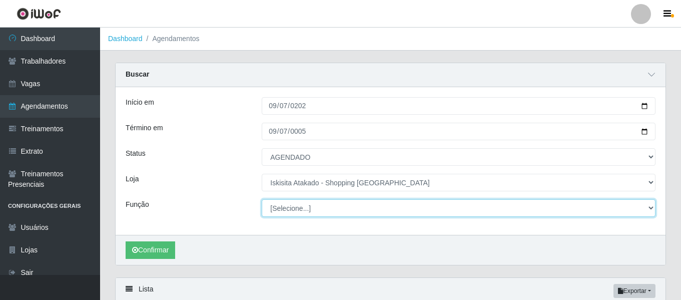
click at [360, 210] on select "[Selecione...] Auxiliar de Estacionamento Auxiliar de Estacionamento + Auxiliar…" at bounding box center [459, 208] width 394 height 18
select select "72"
click at [262, 200] on select "[Selecione...] Auxiliar de Estacionamento Auxiliar de Estacionamento + Auxiliar…" at bounding box center [459, 208] width 394 height 18
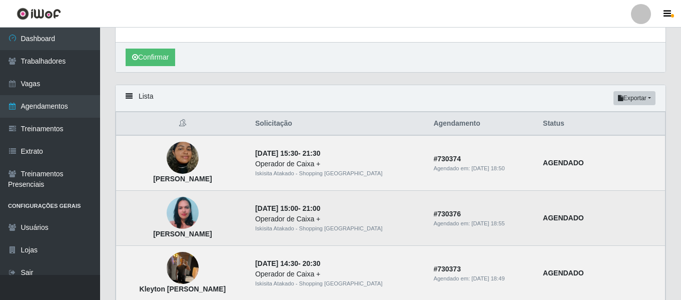
scroll to position [250, 0]
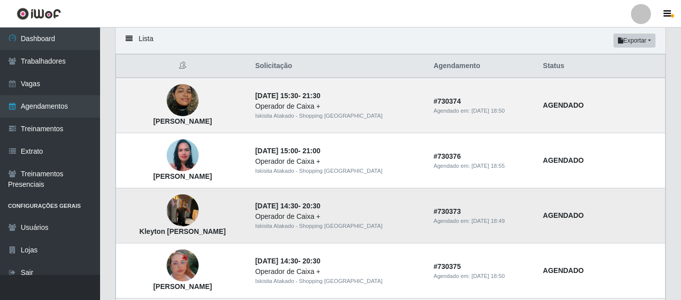
click at [198, 212] on img at bounding box center [183, 210] width 32 height 43
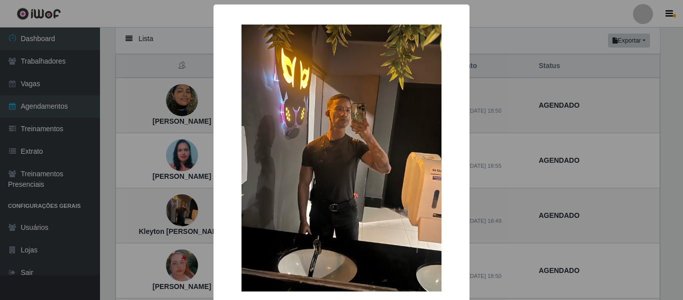
click at [586, 156] on div "× Kleyton [PERSON_NAME] costa OK Cancel" at bounding box center [341, 150] width 683 height 300
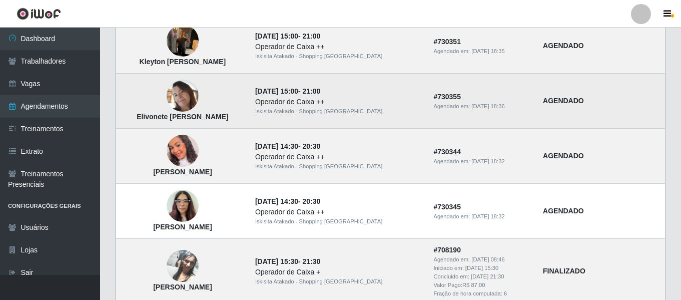
scroll to position [750, 0]
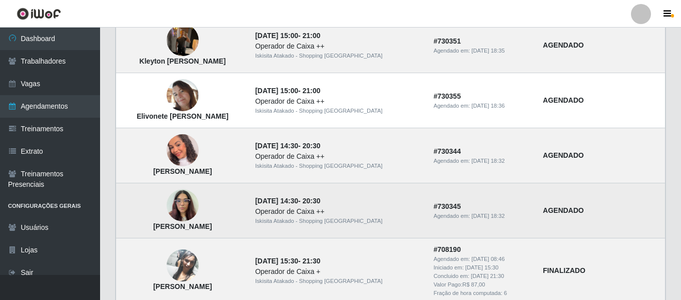
click at [199, 210] on img at bounding box center [183, 205] width 32 height 43
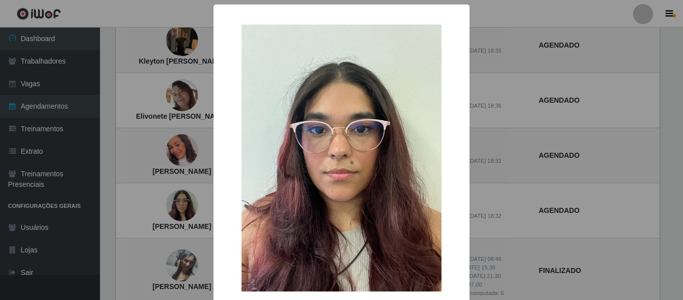
click at [610, 204] on div "× [PERSON_NAME] de Sena OK Cancel" at bounding box center [341, 150] width 683 height 300
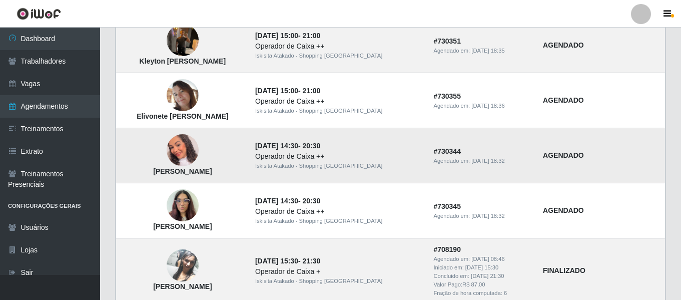
click at [198, 155] on img at bounding box center [183, 150] width 32 height 37
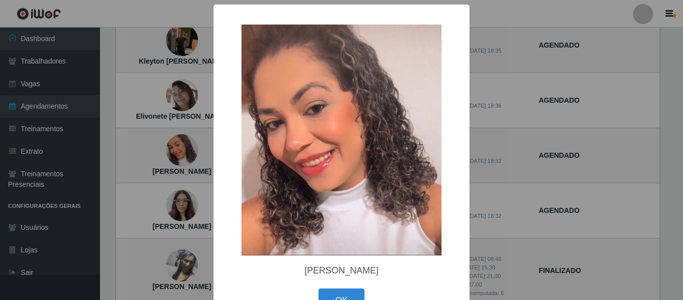
click at [623, 171] on div "× [PERSON_NAME] OK Cancel" at bounding box center [341, 150] width 683 height 300
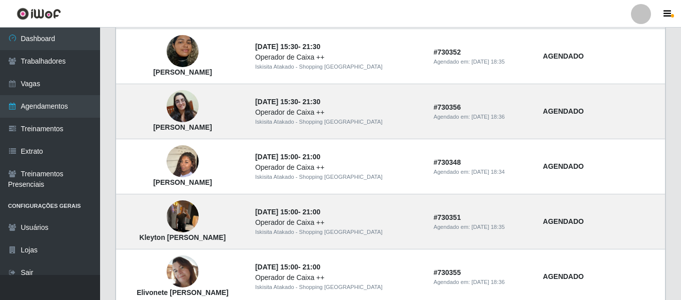
scroll to position [550, 0]
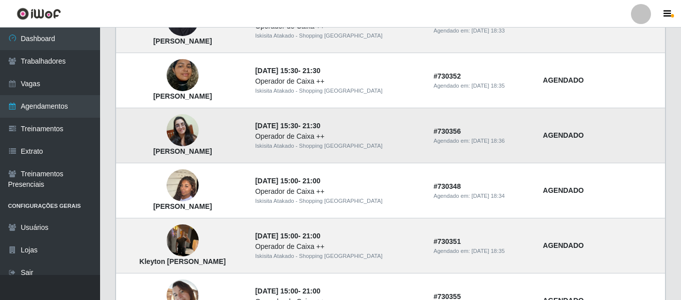
click at [196, 134] on img at bounding box center [183, 130] width 32 height 32
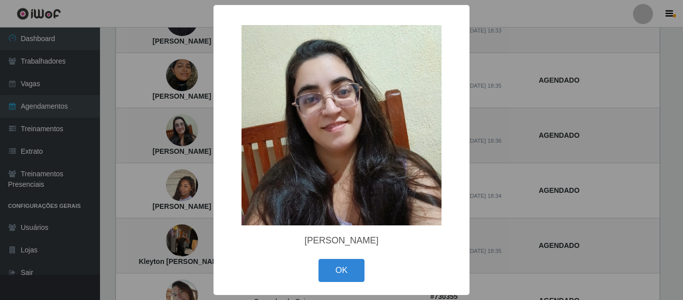
click at [644, 130] on div "× [PERSON_NAME] da Costa OK Cancel" at bounding box center [341, 150] width 683 height 300
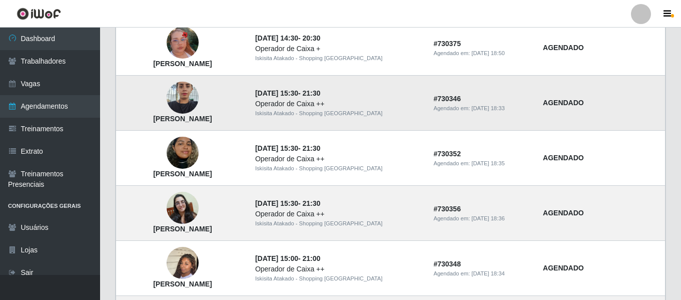
scroll to position [450, 0]
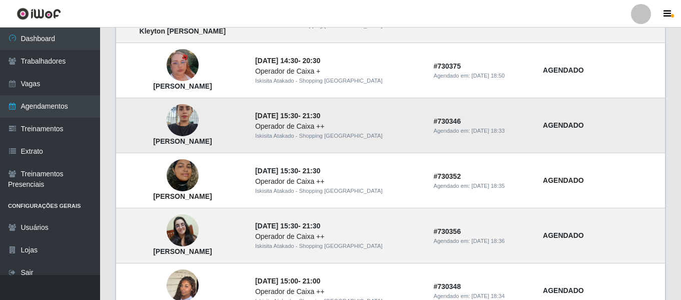
click at [199, 128] on img at bounding box center [183, 120] width 32 height 43
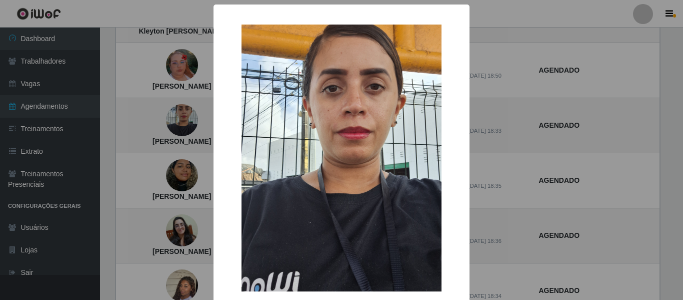
click at [631, 166] on div "× [PERSON_NAME] OK Cancel" at bounding box center [341, 150] width 683 height 300
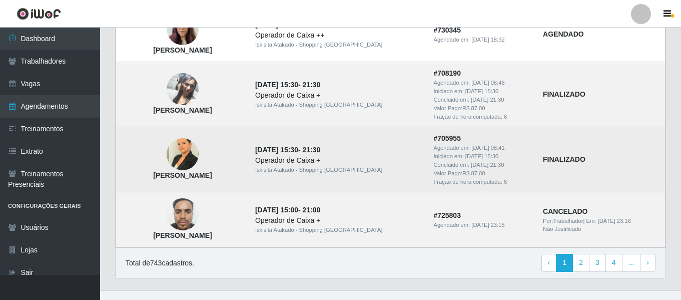
scroll to position [942, 0]
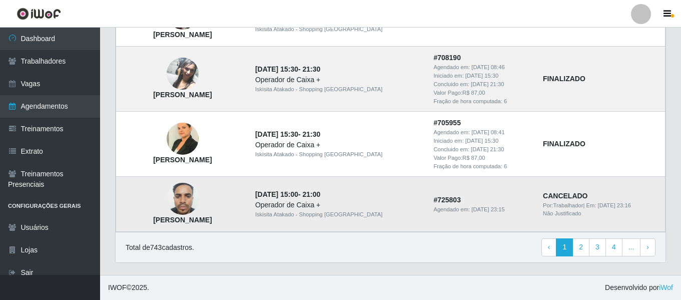
click at [199, 204] on img at bounding box center [183, 199] width 32 height 43
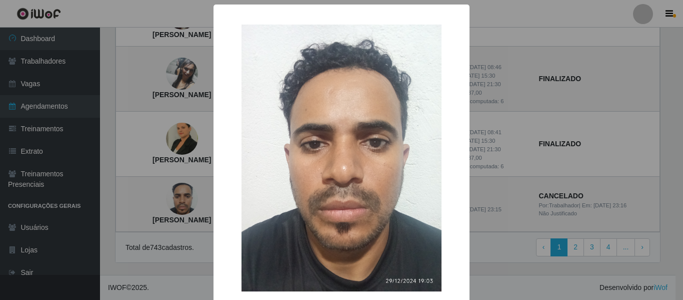
click at [635, 130] on div "× [PERSON_NAME] OK Cancel" at bounding box center [341, 150] width 683 height 300
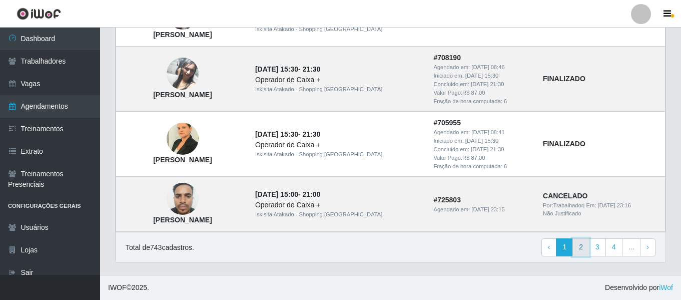
click at [583, 248] on link "2" at bounding box center [580, 247] width 17 height 18
